Goal: Find specific page/section: Find specific page/section

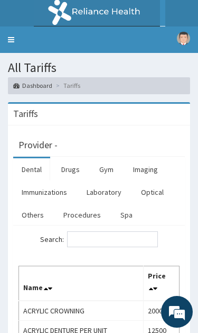
click at [88, 215] on link "Procedures" at bounding box center [82, 215] width 55 height 22
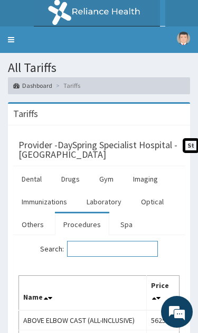
click at [110, 250] on input "Search:" at bounding box center [112, 249] width 91 height 16
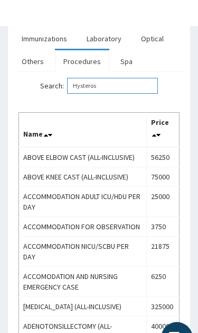
scroll to position [47, 0]
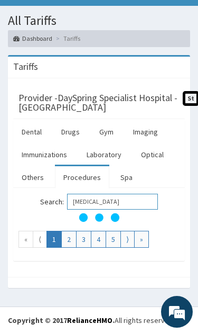
click at [132, 204] on input "[MEDICAL_DATA]" at bounding box center [112, 202] width 91 height 16
click at [133, 202] on input "Hyster" at bounding box center [112, 202] width 91 height 16
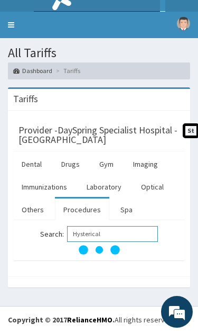
scroll to position [14, 0]
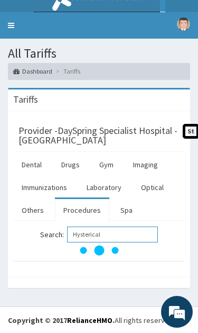
click at [132, 231] on input "Hysterical" at bounding box center [112, 235] width 91 height 16
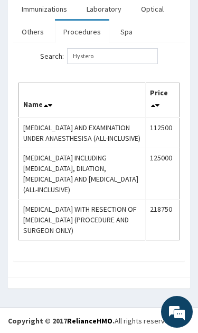
scroll to position [90, 0]
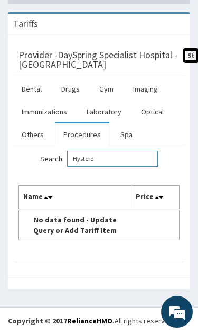
click at [139, 162] on input "Hystero" at bounding box center [112, 159] width 91 height 16
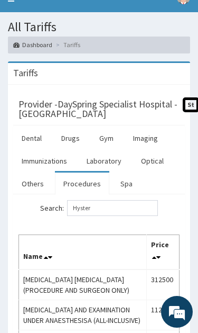
scroll to position [0, 0]
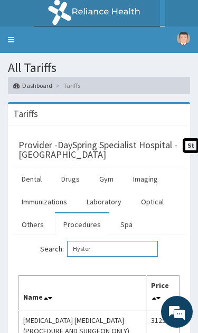
type input "Hyster"
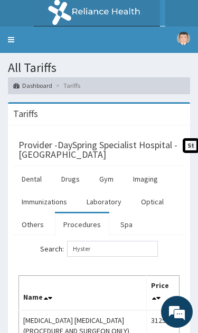
click at [9, 34] on link "Toggle navigation" at bounding box center [11, 39] width 22 height 26
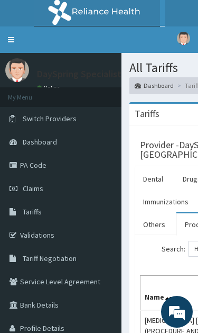
click at [75, 260] on span "Tariff Negotiation" at bounding box center [50, 258] width 54 height 10
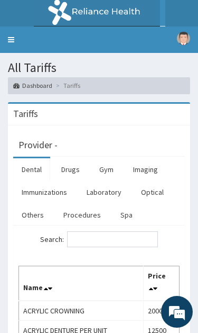
click at [83, 218] on link "Procedures" at bounding box center [82, 215] width 55 height 22
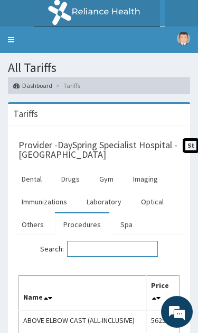
click at [117, 244] on input "Search:" at bounding box center [112, 249] width 91 height 16
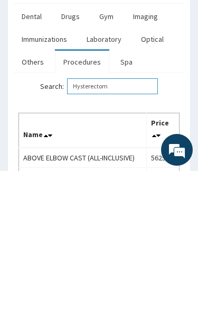
type input "Hysterectomy"
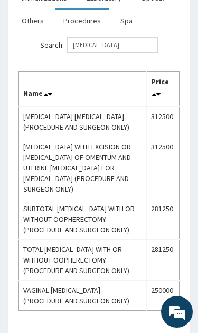
scroll to position [0, 0]
